Goal: Information Seeking & Learning: Learn about a topic

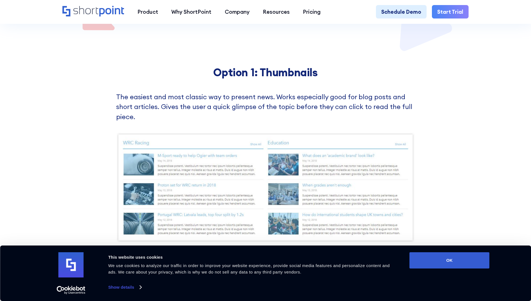
scroll to position [252, 0]
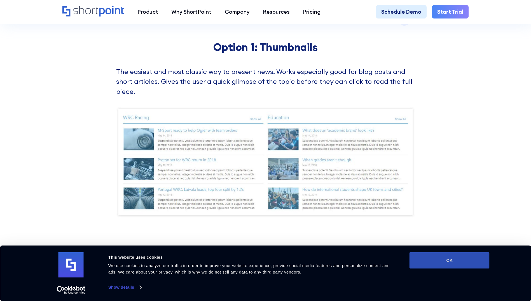
click at [434, 261] on button "OK" at bounding box center [449, 260] width 80 height 16
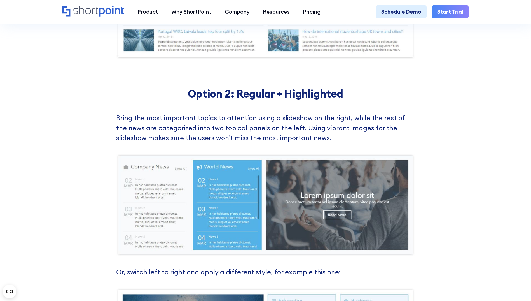
scroll to position [420, 0]
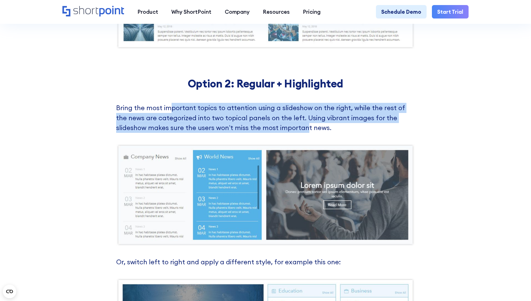
drag, startPoint x: 171, startPoint y: 112, endPoint x: 274, endPoint y: 129, distance: 104.9
click at [274, 129] on p "Bring the most important topics to attention using a slideshow on the right, wh…" at bounding box center [265, 118] width 299 height 30
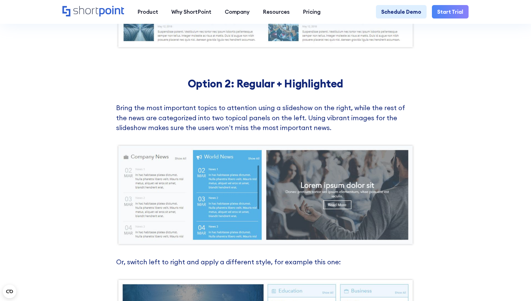
drag, startPoint x: 274, startPoint y: 129, endPoint x: 287, endPoint y: 131, distance: 12.5
click at [279, 130] on p "Bring the most important topics to attention using a slideshow on the right, wh…" at bounding box center [265, 118] width 299 height 30
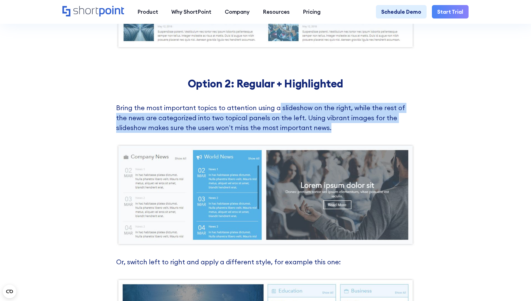
drag, startPoint x: 297, startPoint y: 132, endPoint x: 276, endPoint y: 106, distance: 32.6
click at [276, 106] on div "Option 2: Regular + Highlighted Bring the most important topics to attention us…" at bounding box center [265, 228] width 299 height 302
drag, startPoint x: 276, startPoint y: 106, endPoint x: 305, endPoint y: 128, distance: 35.6
click at [303, 125] on p "Bring the most important topics to attention using a slideshow on the right, wh…" at bounding box center [265, 118] width 299 height 30
drag, startPoint x: 303, startPoint y: 132, endPoint x: 251, endPoint y: 113, distance: 56.1
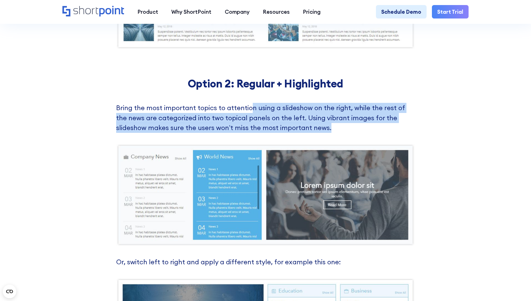
click at [251, 113] on p "Bring the most important topics to attention using a slideshow on the right, wh…" at bounding box center [265, 118] width 299 height 30
drag, startPoint x: 251, startPoint y: 113, endPoint x: 244, endPoint y: 123, distance: 11.7
click at [244, 123] on p "Bring the most important topics to attention using a slideshow on the right, wh…" at bounding box center [265, 118] width 299 height 30
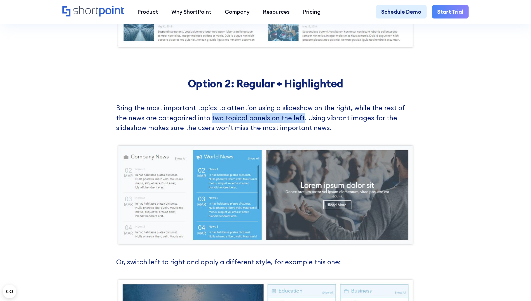
drag, startPoint x: 199, startPoint y: 121, endPoint x: 290, endPoint y: 126, distance: 91.4
click at [290, 126] on p "Bring the most important topics to attention using a slideshow on the right, wh…" at bounding box center [265, 118] width 299 height 30
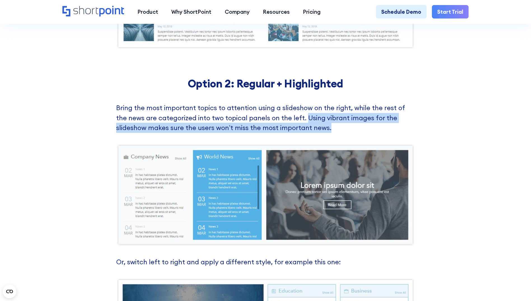
drag, startPoint x: 290, startPoint y: 126, endPoint x: 349, endPoint y: 135, distance: 59.0
click at [349, 133] on p "Bring the most important topics to attention using a slideshow on the right, wh…" at bounding box center [265, 118] width 299 height 30
drag, startPoint x: 349, startPoint y: 135, endPoint x: 273, endPoint y: 134, distance: 75.8
click at [273, 133] on p "Bring the most important topics to attention using a slideshow on the right, wh…" at bounding box center [265, 118] width 299 height 30
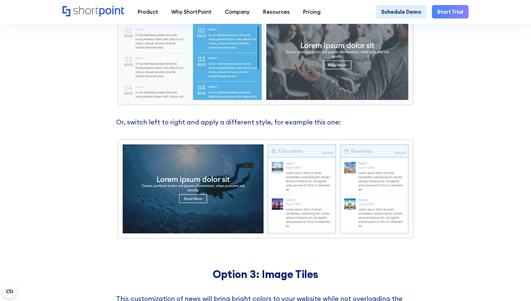
scroll to position [560, 0]
drag, startPoint x: 166, startPoint y: 126, endPoint x: 240, endPoint y: 131, distance: 74.0
click at [240, 127] on p "Or, switch left to right and apply a different style, for example this one:" at bounding box center [265, 122] width 299 height 10
drag, startPoint x: 240, startPoint y: 131, endPoint x: 256, endPoint y: 132, distance: 16.0
click at [254, 127] on p "Or, switch left to right and apply a different style, for example this one:" at bounding box center [265, 122] width 299 height 10
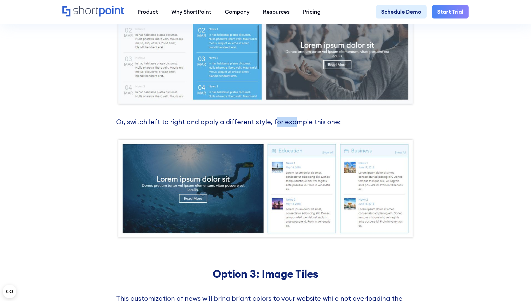
drag, startPoint x: 272, startPoint y: 130, endPoint x: 292, endPoint y: 132, distance: 19.9
click at [292, 127] on p "Or, switch left to right and apply a different style, for example this one:" at bounding box center [265, 122] width 299 height 10
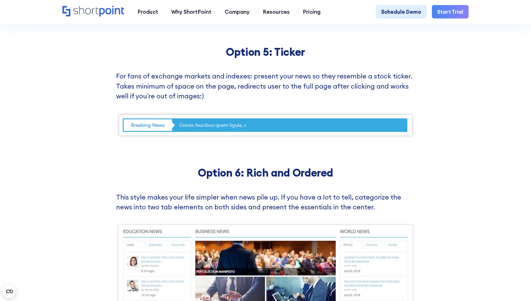
scroll to position [1259, 0]
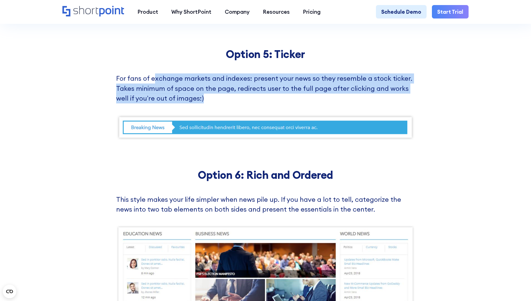
drag, startPoint x: 154, startPoint y: 89, endPoint x: 216, endPoint y: 105, distance: 63.3
click at [216, 103] on p "For fans of exchange markets and indexes: present your news so they resemble a …" at bounding box center [265, 88] width 299 height 30
drag, startPoint x: 216, startPoint y: 105, endPoint x: 217, endPoint y: 112, distance: 6.8
click at [217, 103] on p "For fans of exchange markets and indexes: present your news so they resemble a …" at bounding box center [265, 88] width 299 height 30
drag, startPoint x: 222, startPoint y: 57, endPoint x: 264, endPoint y: 109, distance: 67.3
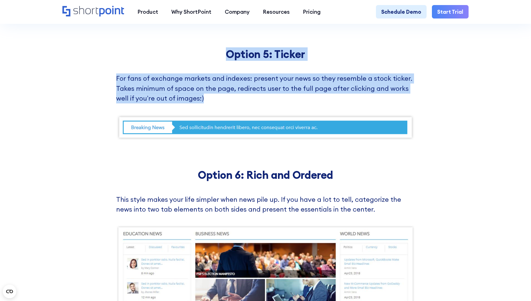
click at [264, 109] on div "Option 5: Ticker For fans of exchange markets and indexes: present your news so…" at bounding box center [265, 94] width 531 height 121
drag, startPoint x: 264, startPoint y: 109, endPoint x: 244, endPoint y: 138, distance: 34.8
click at [244, 138] on img at bounding box center [265, 127] width 299 height 27
click at [230, 60] on h2 "Option 5: Ticker" at bounding box center [265, 54] width 299 height 12
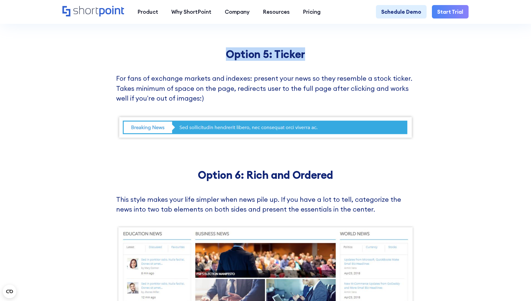
drag, startPoint x: 236, startPoint y: 70, endPoint x: 307, endPoint y: 62, distance: 71.5
click at [307, 60] on h2 "Option 5: Ticker" at bounding box center [265, 54] width 299 height 12
copy h2 "Option 5: Ticker"
click at [324, 181] on h2 "Option 6: Rich and Ordered" at bounding box center [265, 174] width 299 height 12
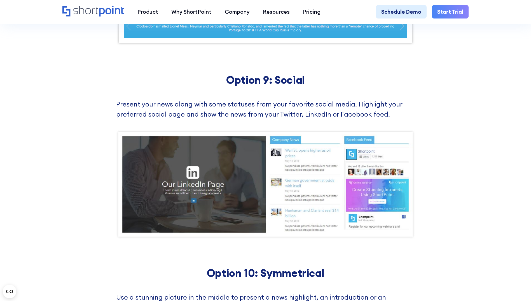
scroll to position [1913, 0]
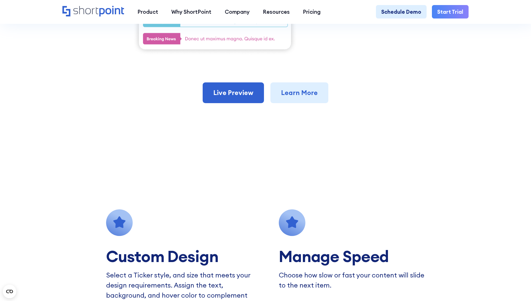
scroll to position [336, 0]
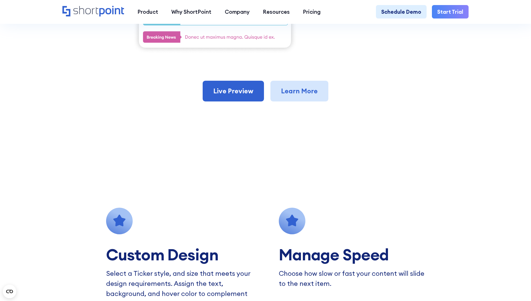
click at [296, 92] on link "Learn More" at bounding box center [299, 91] width 58 height 21
